Goal: Information Seeking & Learning: Learn about a topic

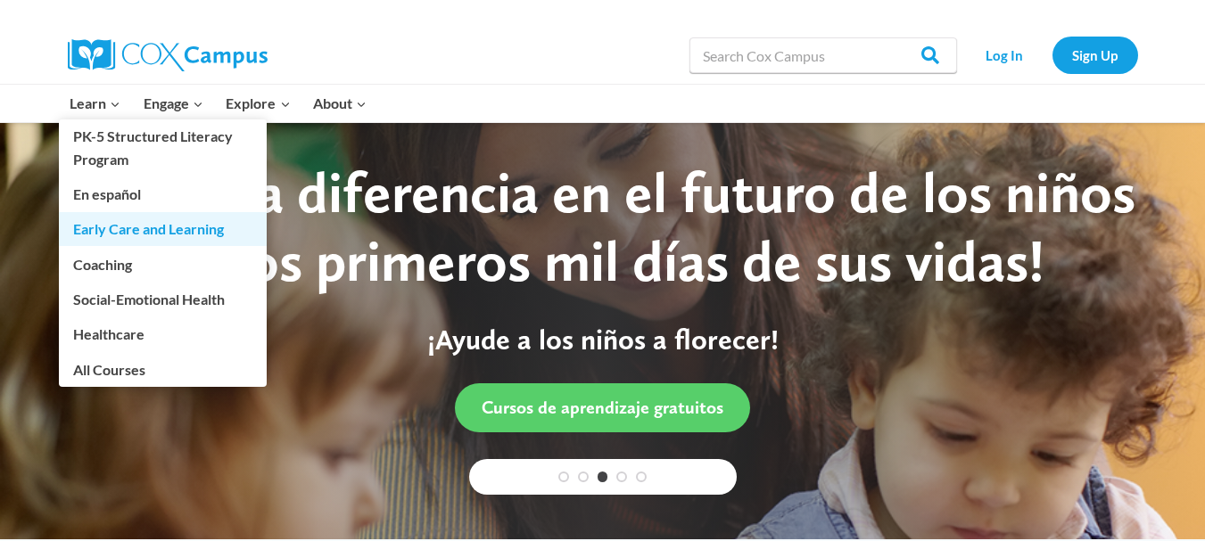
click at [131, 235] on link "Early Care and Learning" at bounding box center [163, 229] width 208 height 34
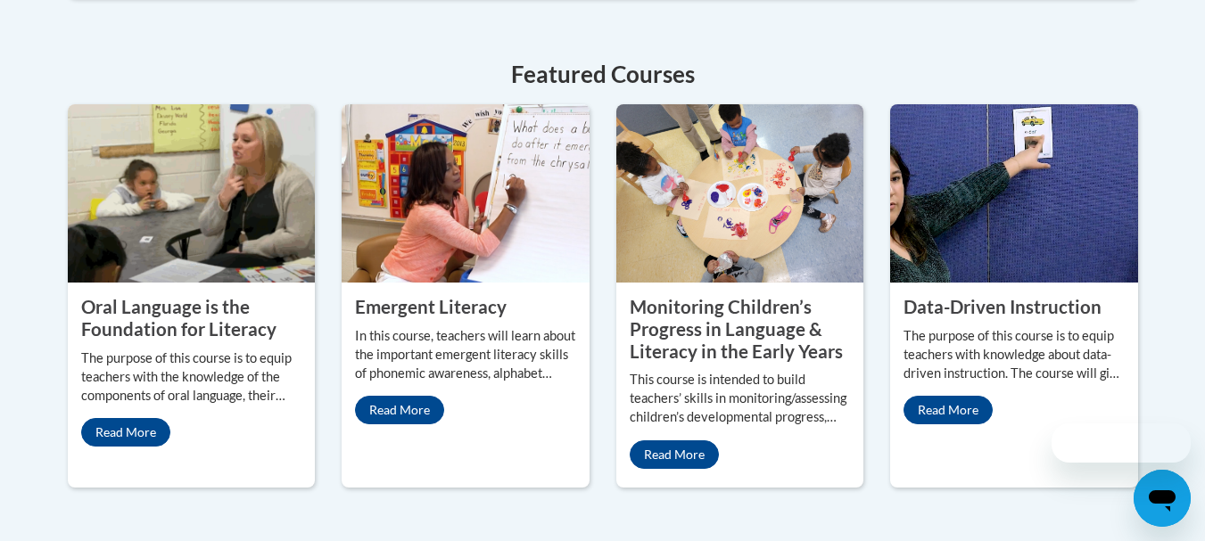
scroll to position [851, 0]
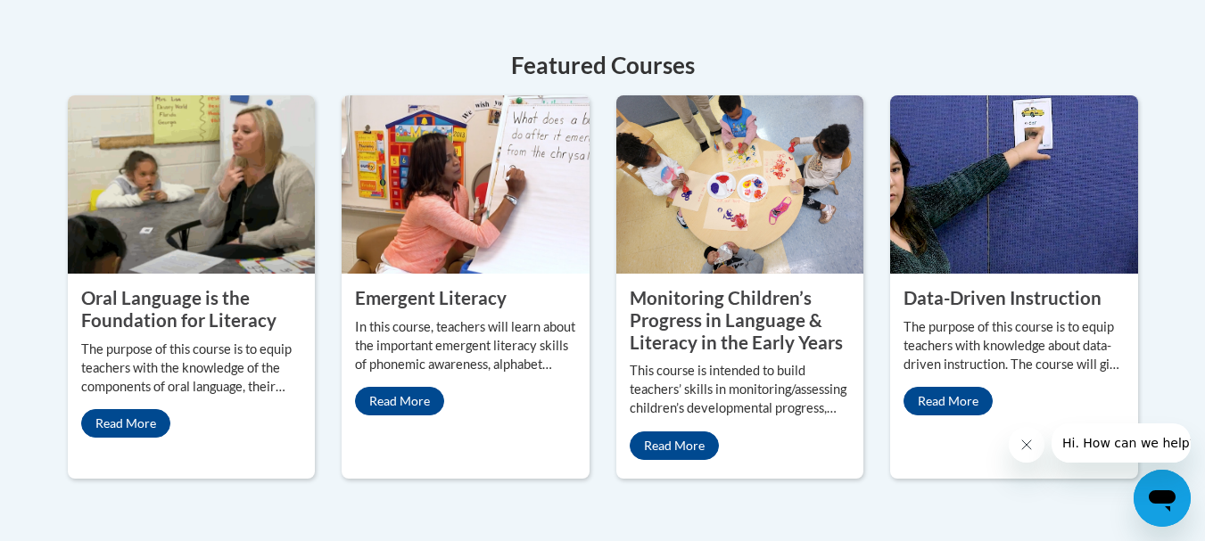
click at [391, 387] on link "Read More" at bounding box center [399, 401] width 89 height 29
